Goal: Find contact information: Find contact information

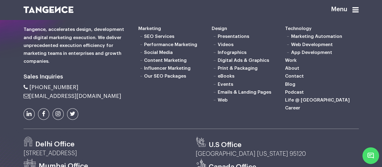
scroll to position [1537, 0]
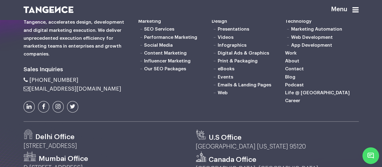
drag, startPoint x: 79, startPoint y: 110, endPoint x: 30, endPoint y: 112, distance: 49.0
click at [29, 83] on li "[PHONE_NUMBER]" at bounding box center [77, 80] width 106 height 6
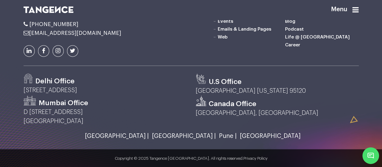
scroll to position [1597, 0]
drag, startPoint x: 97, startPoint y: 120, endPoint x: 83, endPoint y: 121, distance: 14.2
click at [83, 95] on p "[STREET_ADDRESS]" at bounding box center [105, 90] width 163 height 9
copy p "201301"
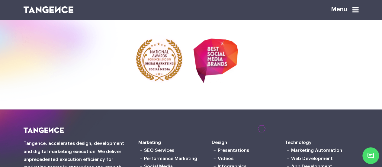
scroll to position [1628, 0]
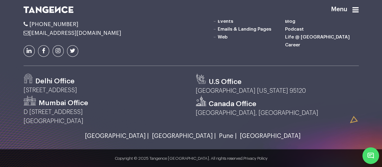
click at [97, 89] on p "[STREET_ADDRESS]" at bounding box center [105, 90] width 163 height 9
drag, startPoint x: 103, startPoint y: 89, endPoint x: 23, endPoint y: 90, distance: 80.4
click at [23, 90] on div "Delhi Office [STREET_ADDRESS]" at bounding box center [105, 84] width 172 height 22
copy p "[STREET_ADDRESS]"
click at [100, 93] on div "Delhi Office [STREET_ADDRESS]" at bounding box center [105, 84] width 172 height 22
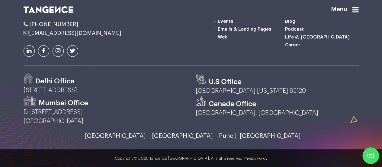
scroll to position [1567, 0]
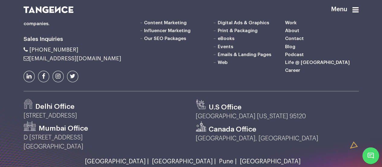
drag, startPoint x: 63, startPoint y: 81, endPoint x: 30, endPoint y: 81, distance: 32.7
click at [30, 53] on li "[PHONE_NUMBER]" at bounding box center [77, 50] width 106 height 6
copy span "[PHONE_NUMBER]"
